Goal: Task Accomplishment & Management: Use online tool/utility

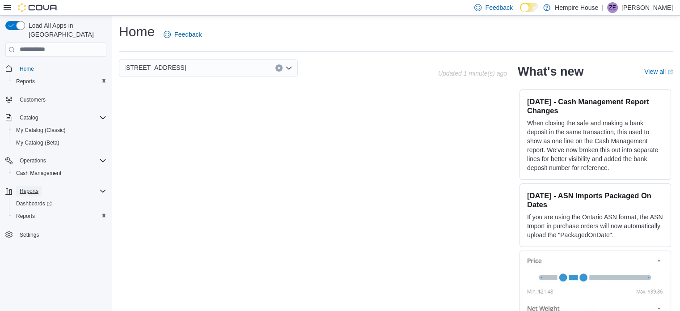
click at [32, 187] on span "Reports" at bounding box center [29, 190] width 19 height 7
click at [45, 186] on div "Reports" at bounding box center [61, 191] width 90 height 11
click at [35, 211] on link "Reports" at bounding box center [26, 216] width 26 height 11
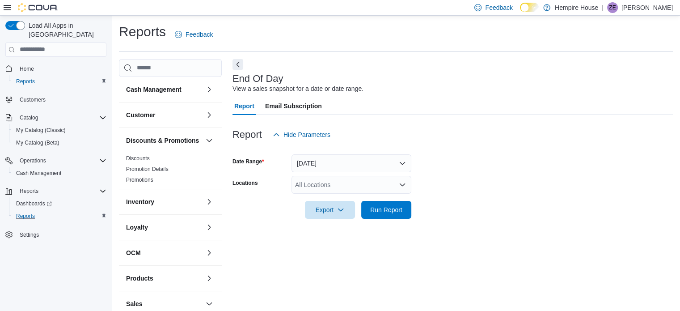
scroll to position [6, 0]
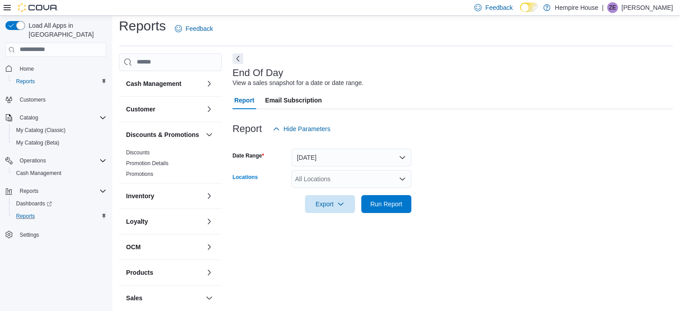
click at [389, 178] on div "All Locations" at bounding box center [352, 179] width 120 height 18
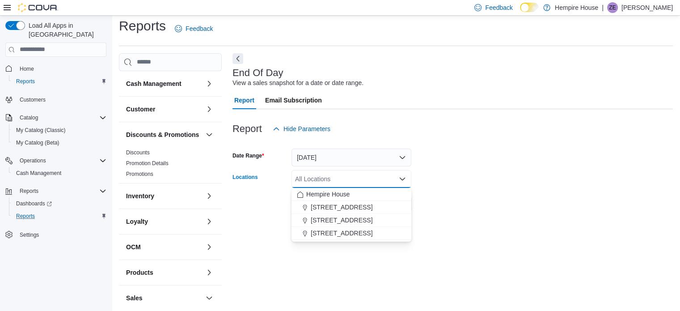
click at [347, 232] on span "[STREET_ADDRESS]" at bounding box center [342, 232] width 62 height 9
click at [456, 213] on div at bounding box center [453, 218] width 440 height 11
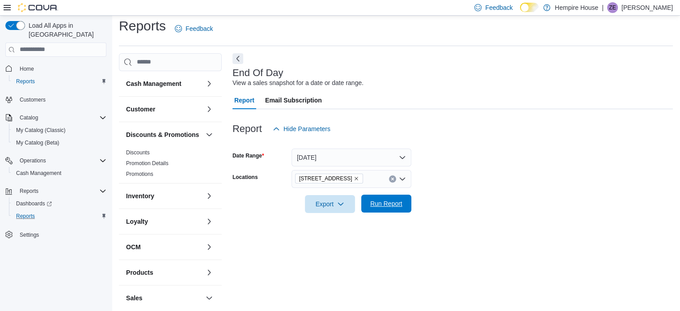
click at [392, 200] on span "Run Report" at bounding box center [386, 203] width 32 height 9
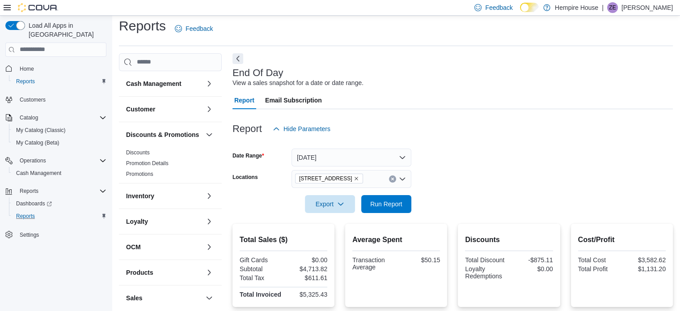
drag, startPoint x: 393, startPoint y: 203, endPoint x: 646, endPoint y: 182, distance: 253.9
click at [646, 182] on form "Date Range [DATE] Locations [STREET_ADDRESS] Export Run Report" at bounding box center [453, 175] width 440 height 75
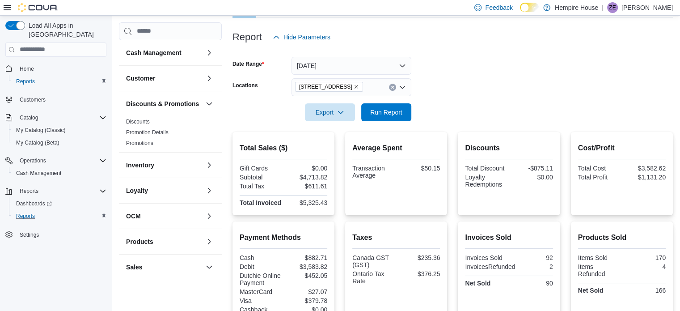
scroll to position [67, 0]
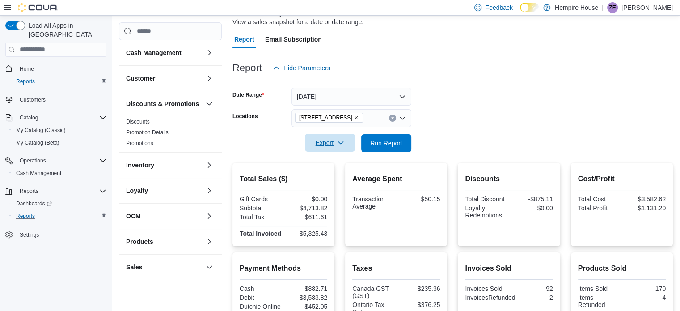
click at [351, 144] on button "Export" at bounding box center [330, 143] width 50 height 18
click at [330, 175] on button "Export to Pdf" at bounding box center [331, 179] width 51 height 18
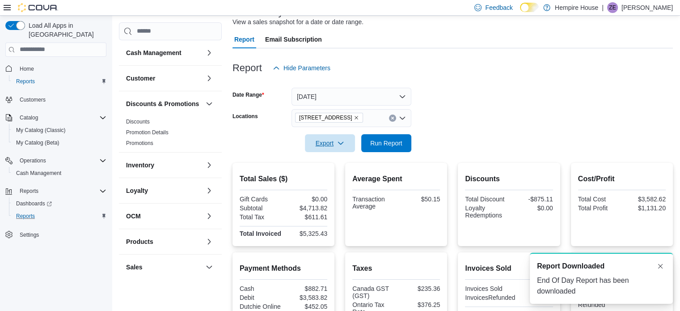
scroll to position [0, 0]
